Goal: Find specific page/section: Find specific page/section

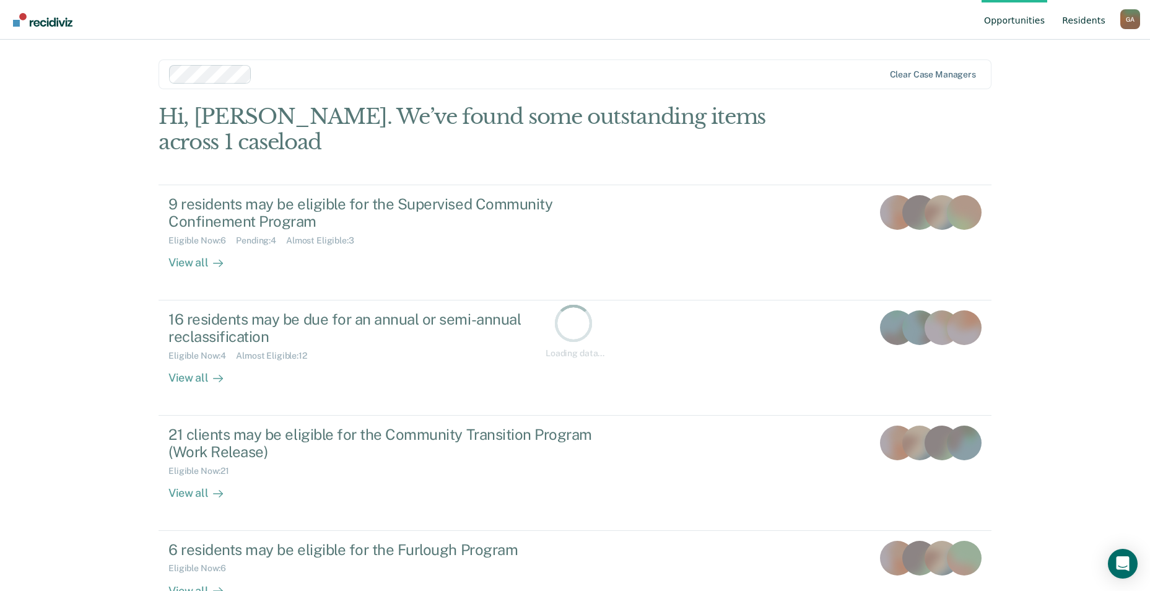
click at [1084, 22] on link "Resident s" at bounding box center [1083, 20] width 48 height 40
